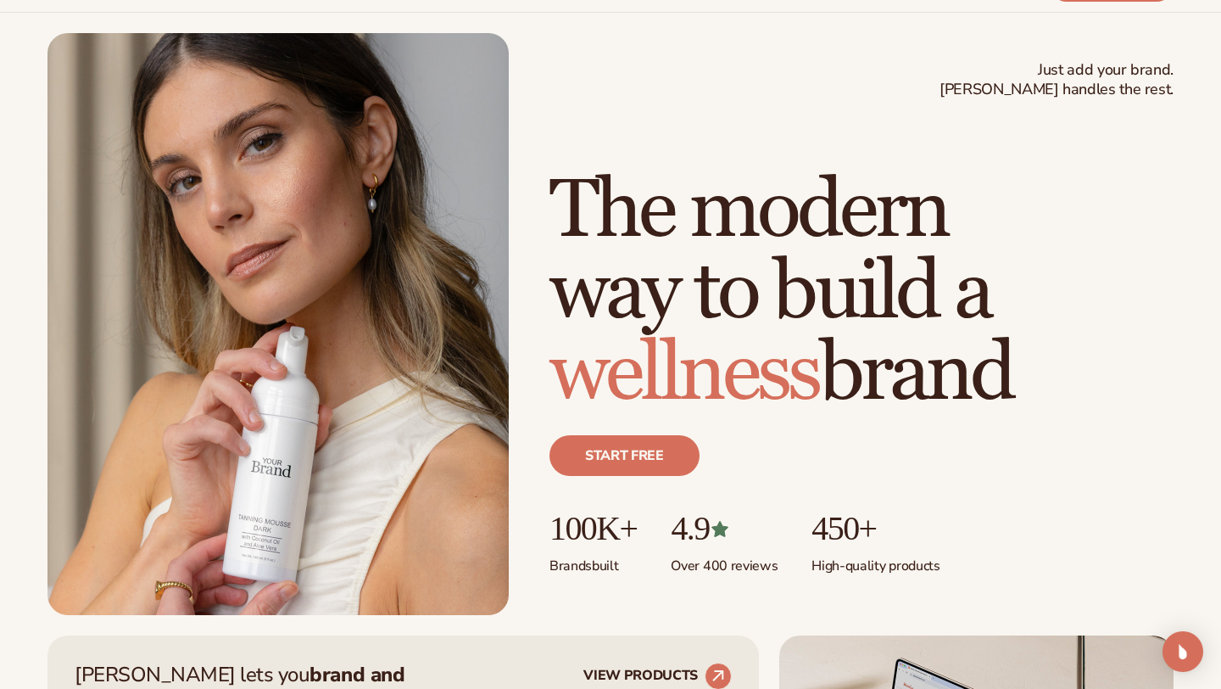
scroll to position [237, 0]
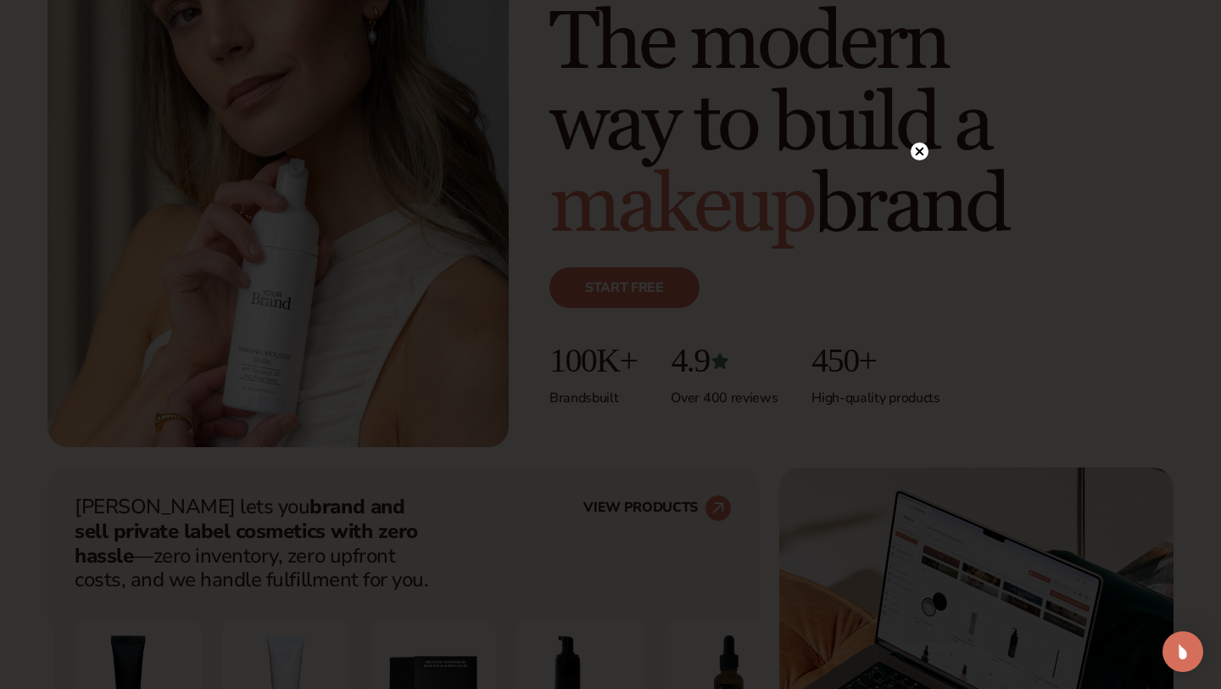
click at [921, 157] on circle at bounding box center [920, 151] width 18 height 18
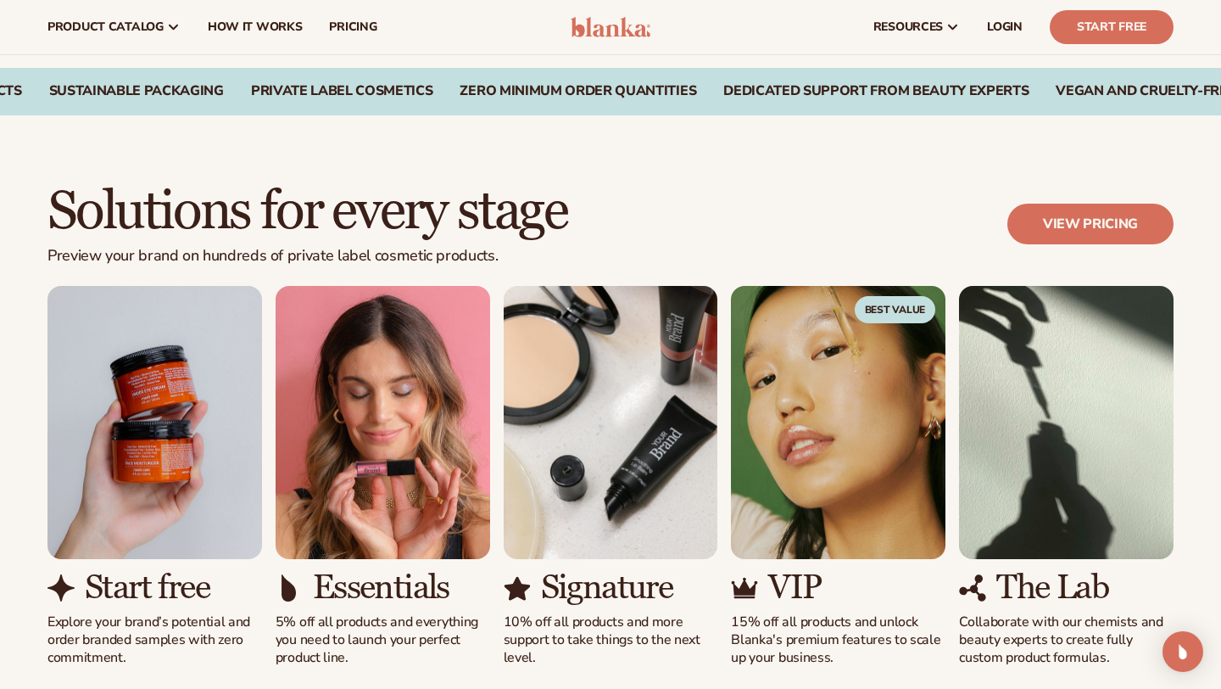
scroll to position [0, 0]
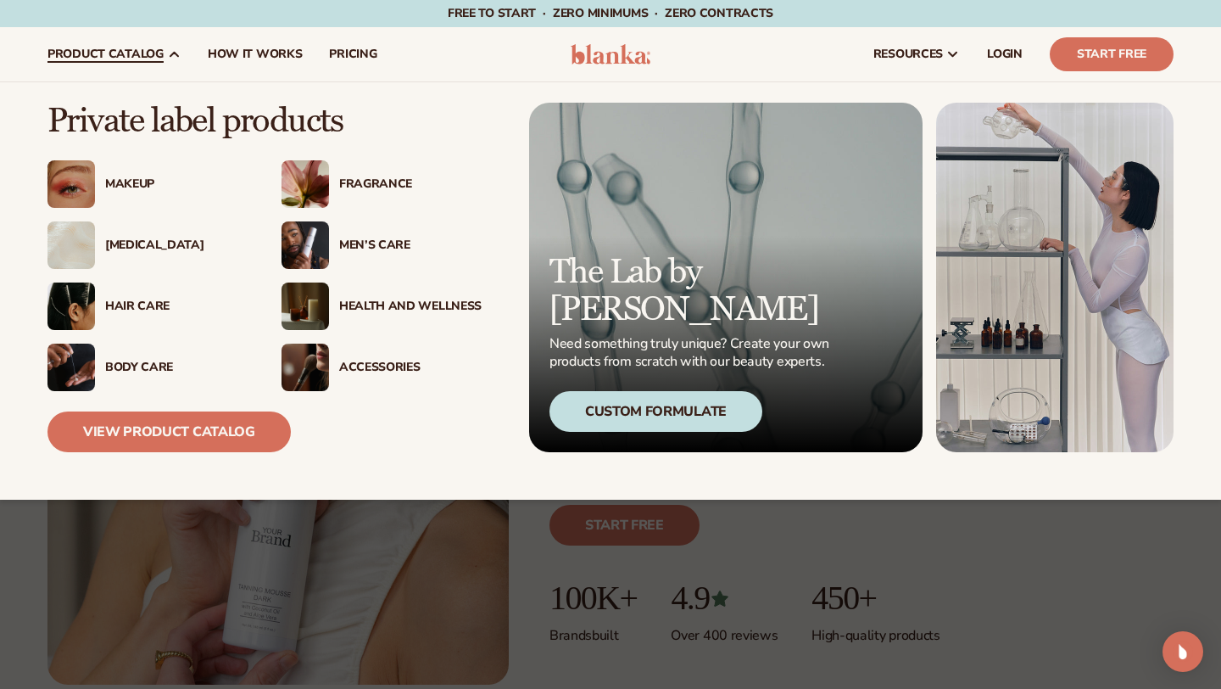
click at [141, 302] on div "Hair Care" at bounding box center [176, 306] width 142 height 14
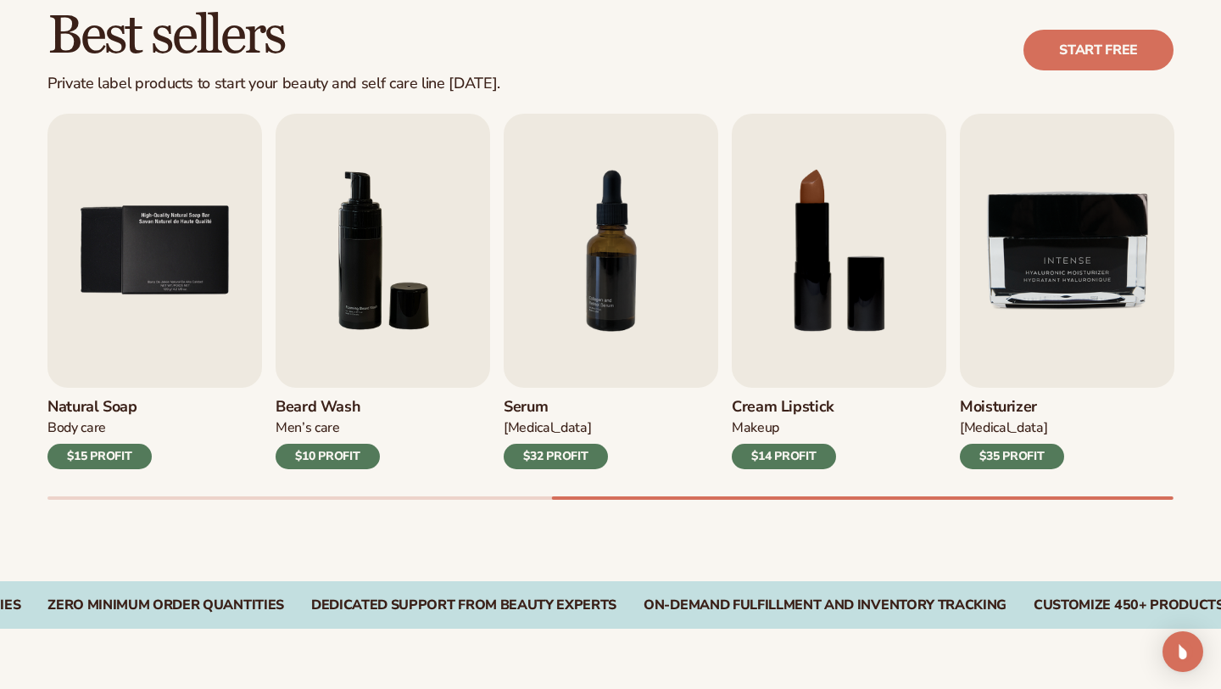
scroll to position [499, 0]
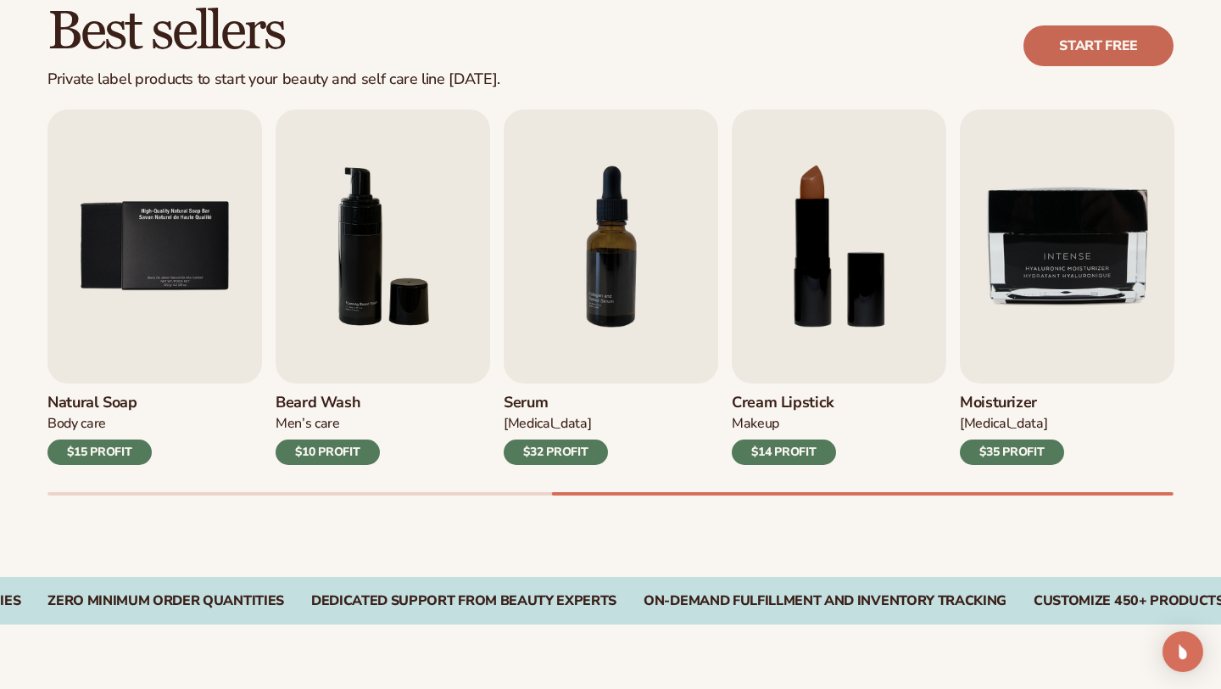
click at [1089, 53] on link "Start free" at bounding box center [1098, 45] width 150 height 41
